Goal: Task Accomplishment & Management: Complete application form

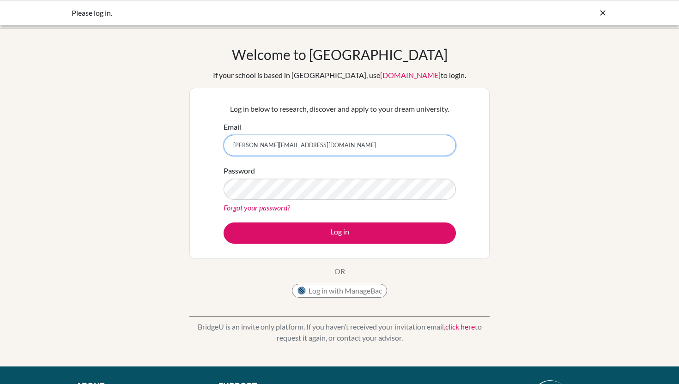
type input "[PERSON_NAME][EMAIL_ADDRESS][DOMAIN_NAME]"
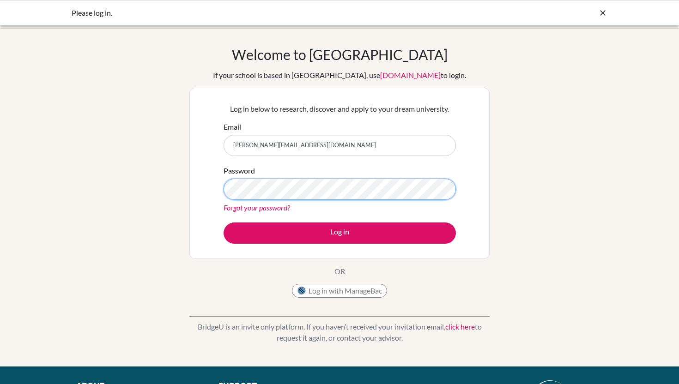
click at [224, 223] on button "Log in" at bounding box center [340, 233] width 232 height 21
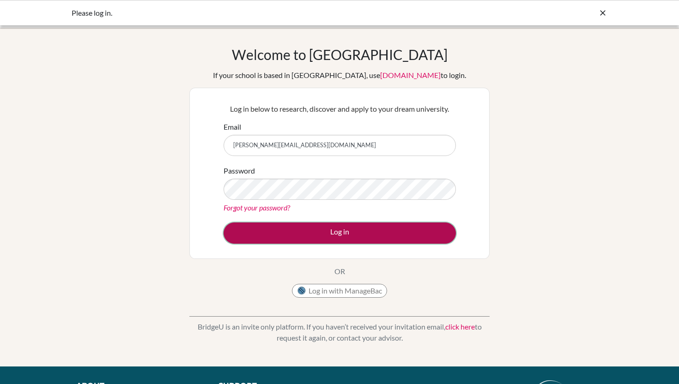
click at [374, 238] on button "Log in" at bounding box center [340, 233] width 232 height 21
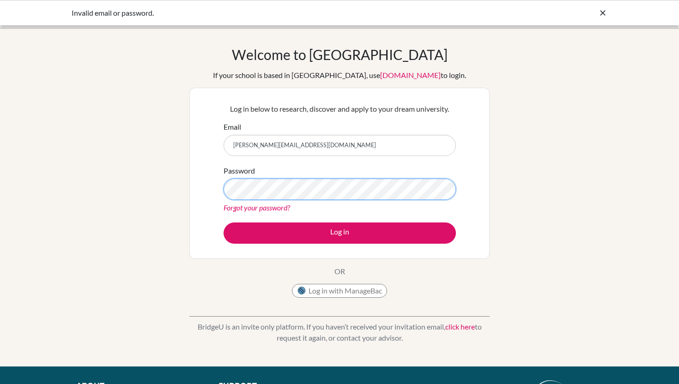
click at [224, 223] on button "Log in" at bounding box center [340, 233] width 232 height 21
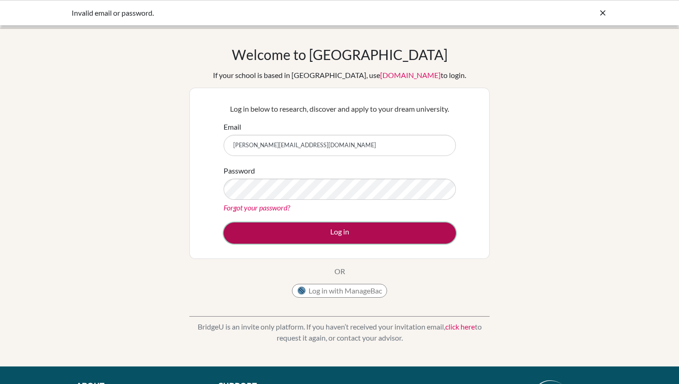
click at [309, 227] on button "Log in" at bounding box center [340, 233] width 232 height 21
